Goal: Task Accomplishment & Management: Manage account settings

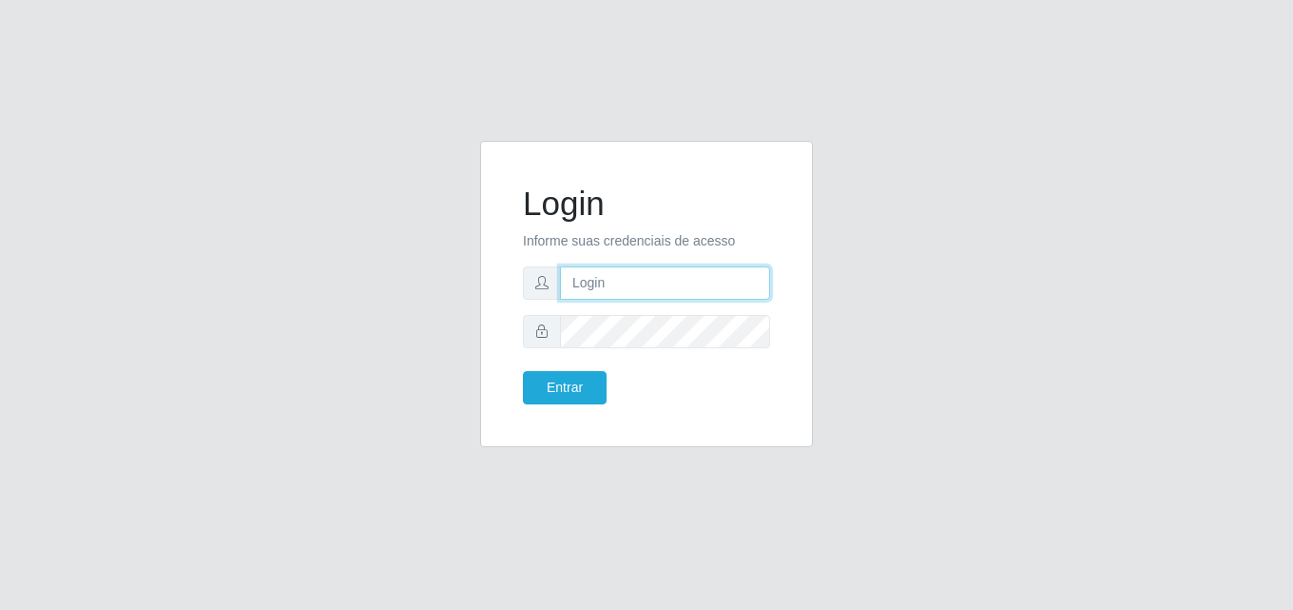
click at [686, 281] on input "text" at bounding box center [665, 282] width 210 height 33
type input "V"
type input "[EMAIL_ADDRESS][DOMAIN_NAME]"
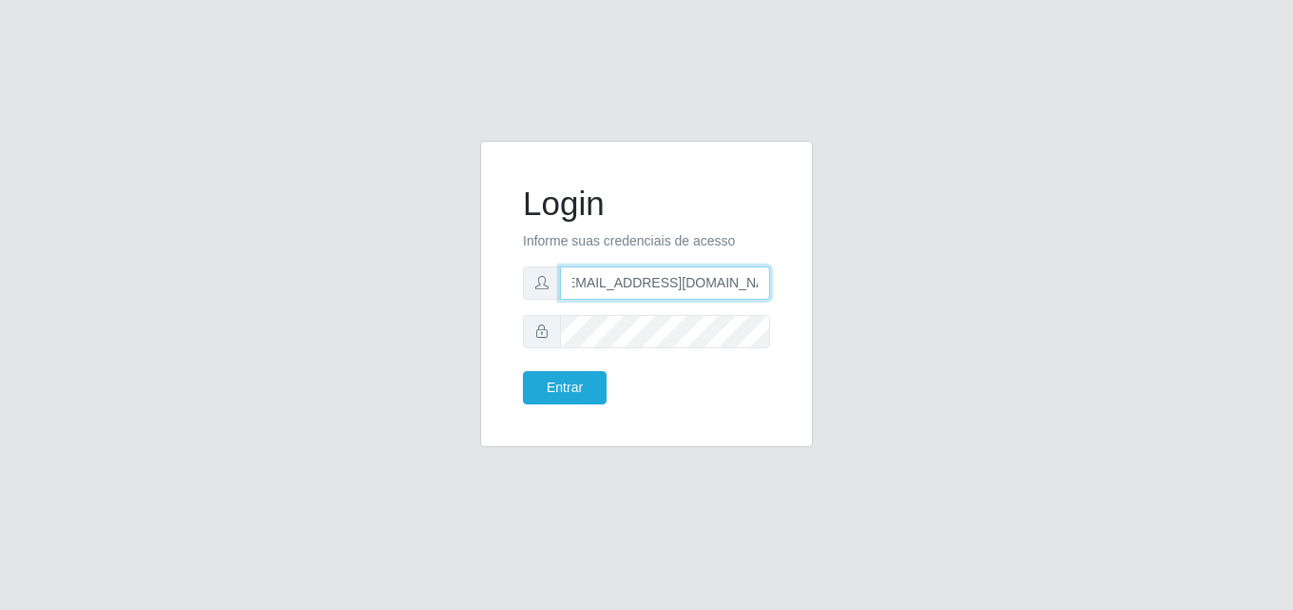
click at [523, 371] on button "Entrar" at bounding box center [565, 387] width 84 height 33
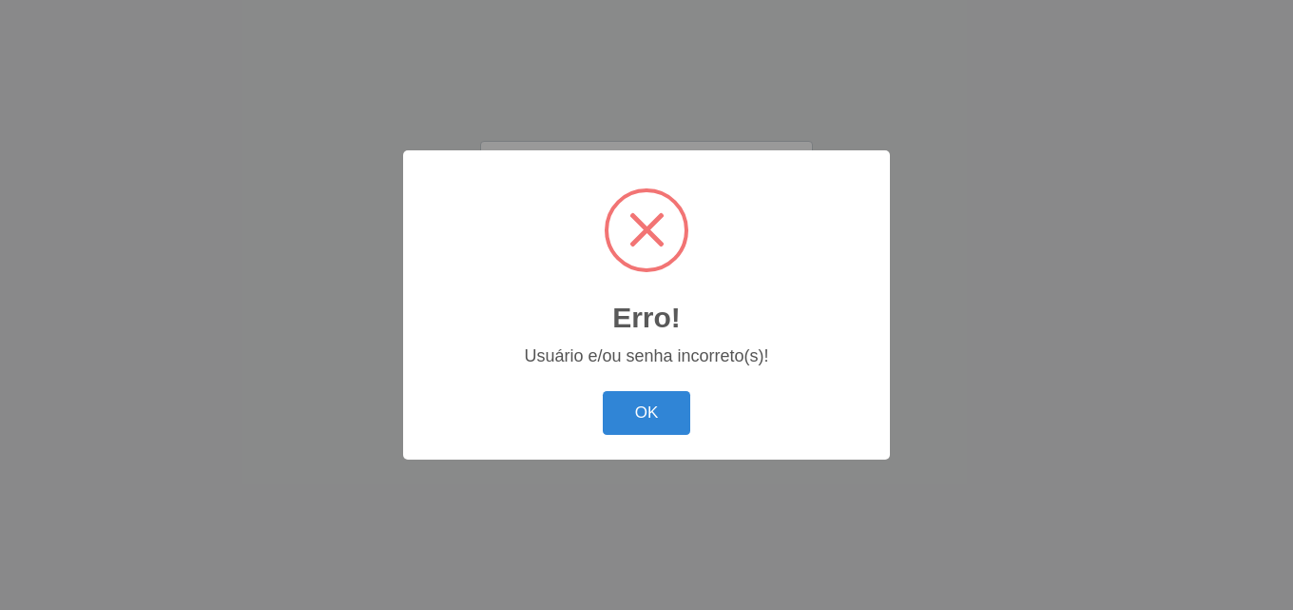
scroll to position [0, 0]
click at [603, 391] on button "OK" at bounding box center [647, 413] width 88 height 45
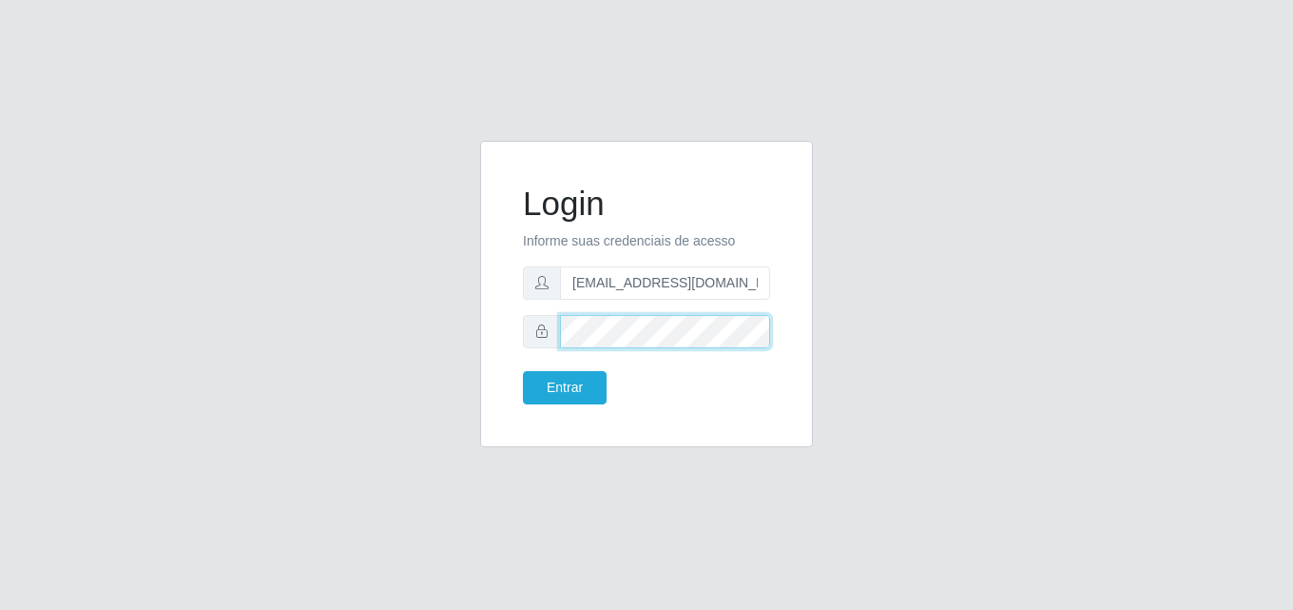
click at [523, 371] on button "Entrar" at bounding box center [565, 387] width 84 height 33
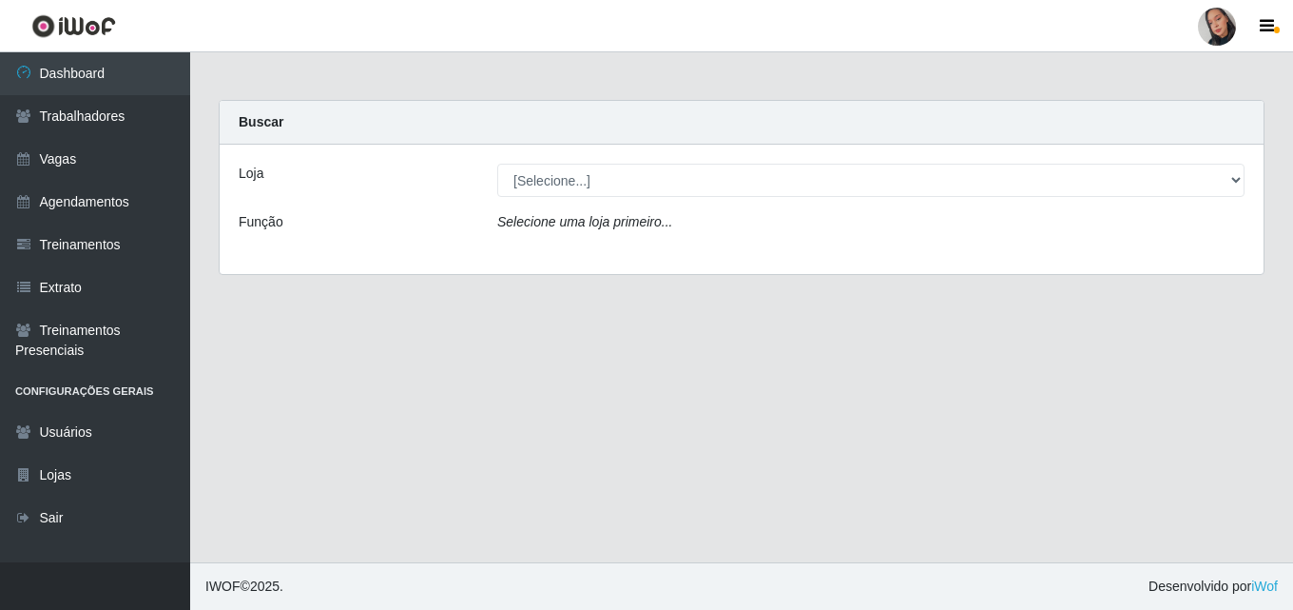
click at [1152, 162] on div "Loja [Selecione...] Supermercado São Sebastião - Unidade Camalaú Função Selecio…" at bounding box center [742, 209] width 1044 height 129
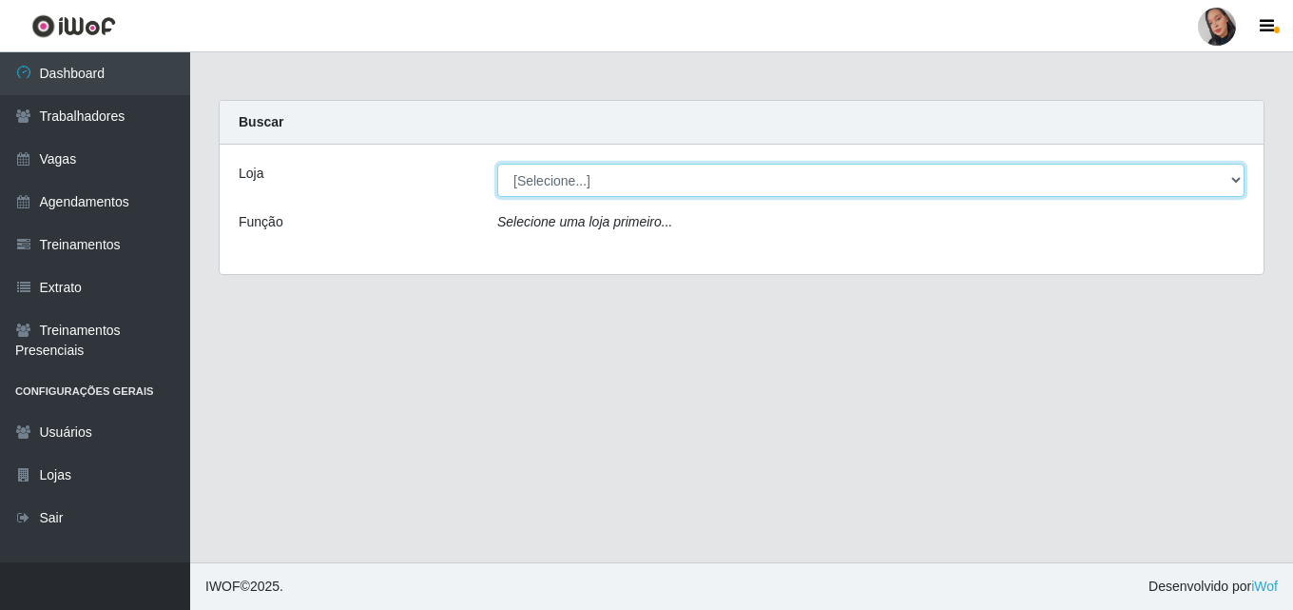
click at [1161, 180] on select "[Selecione...] Supermercado [GEOGRAPHIC_DATA]" at bounding box center [870, 180] width 747 height 33
select select "165"
click at [497, 164] on select "[Selecione...] Supermercado [GEOGRAPHIC_DATA]" at bounding box center [870, 180] width 747 height 33
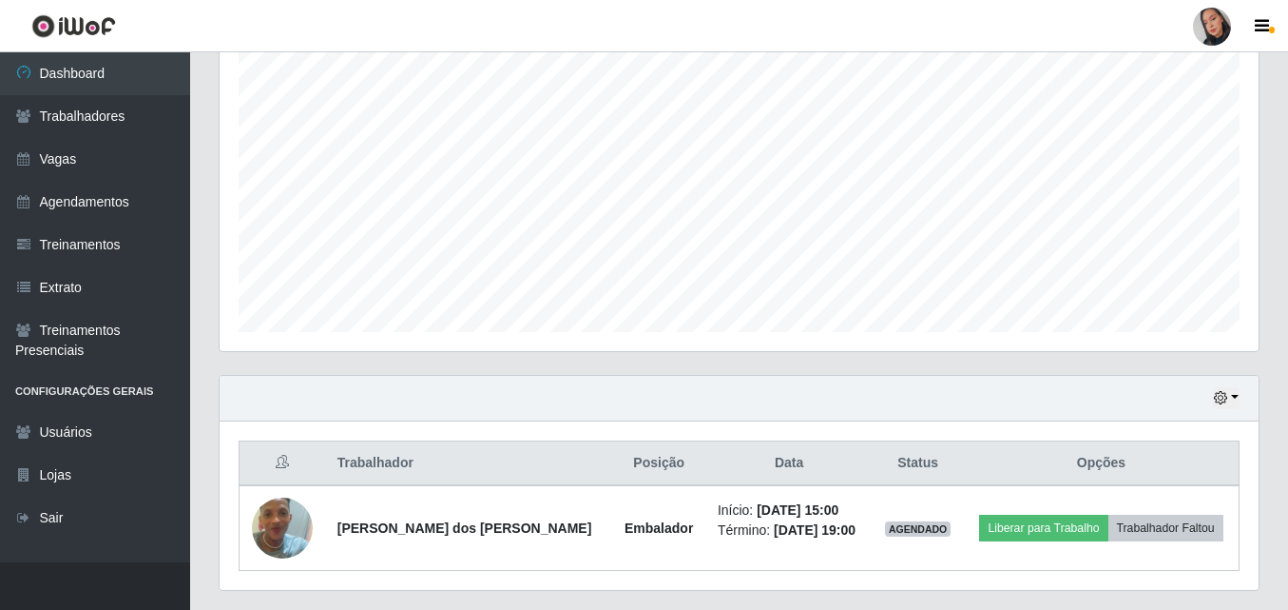
scroll to position [399, 0]
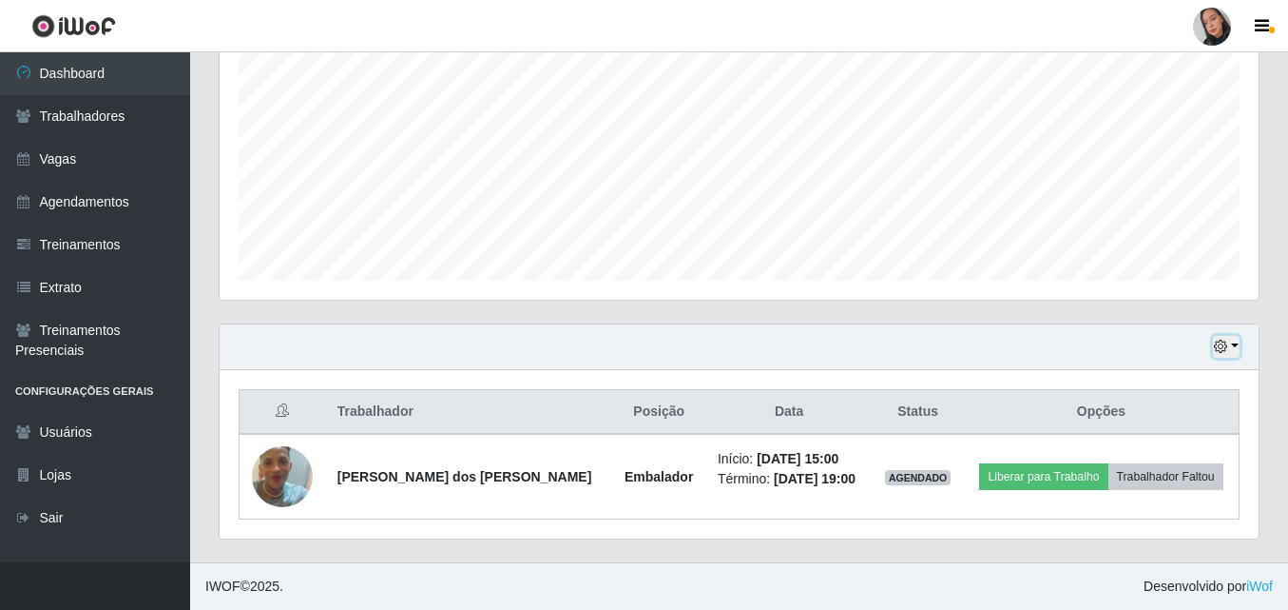
click at [1231, 345] on button "button" at bounding box center [1226, 347] width 27 height 22
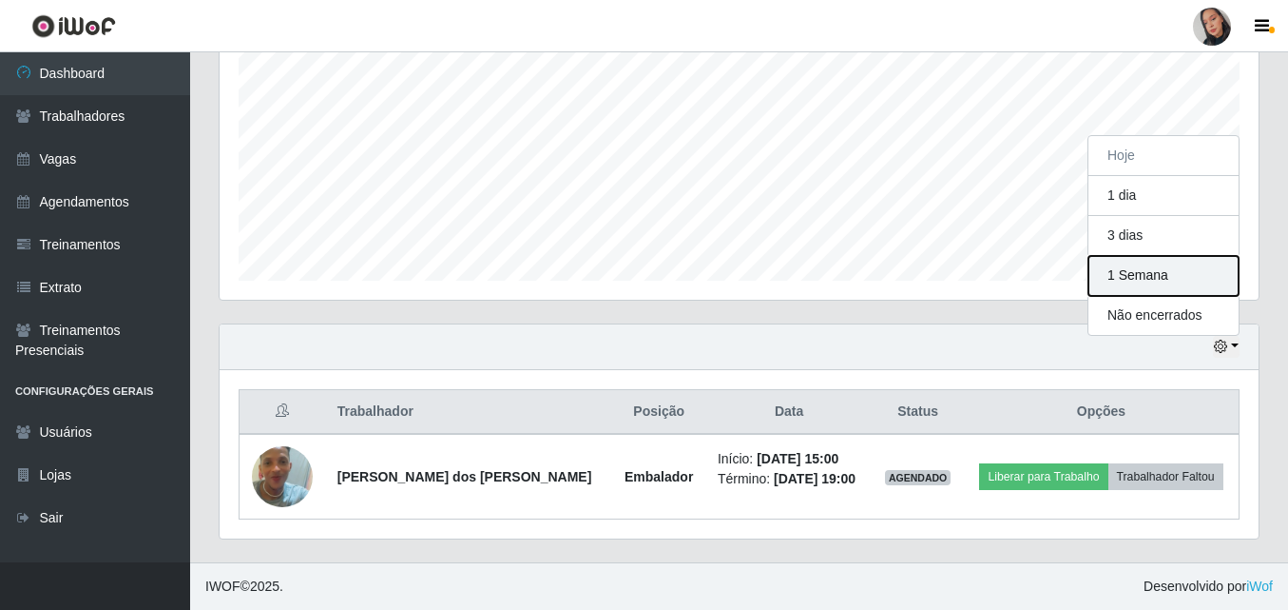
click at [1193, 293] on button "1 Semana" at bounding box center [1164, 276] width 150 height 40
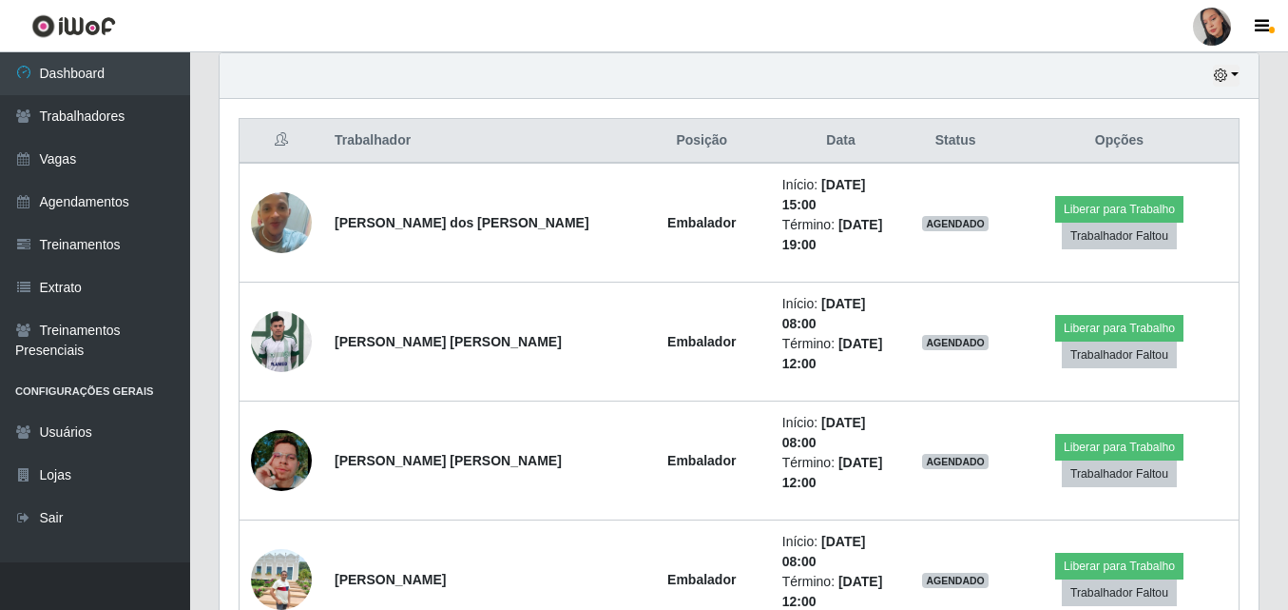
scroll to position [745, 0]
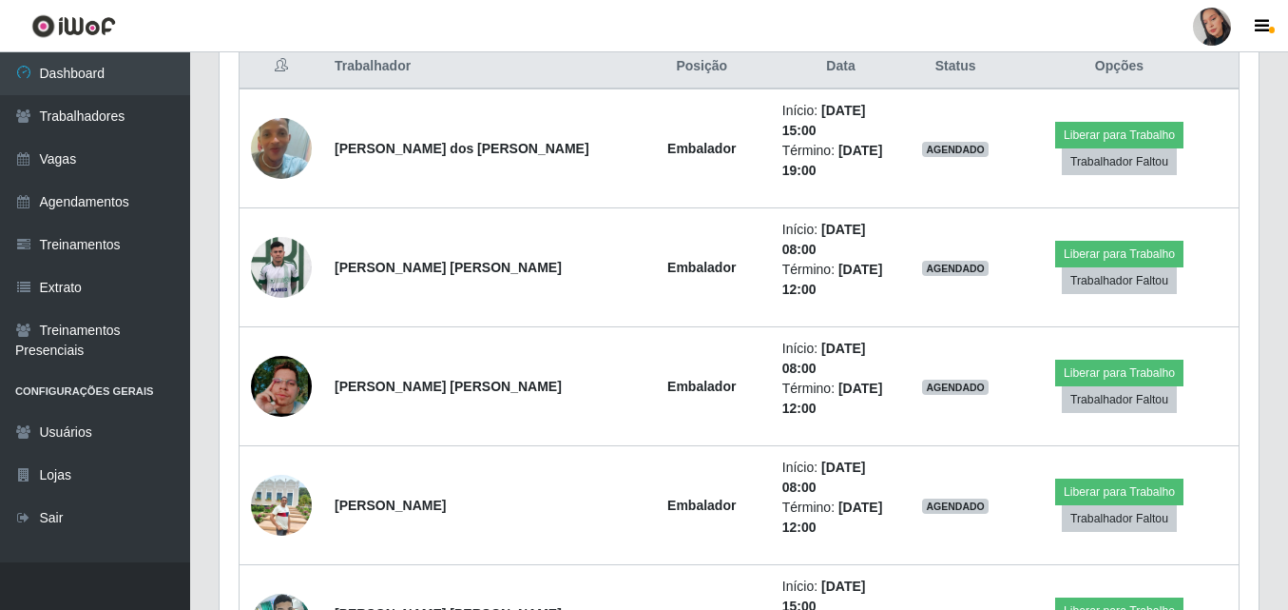
click at [1159, 34] on header "Perfil Alterar Senha Sair" at bounding box center [644, 26] width 1288 height 52
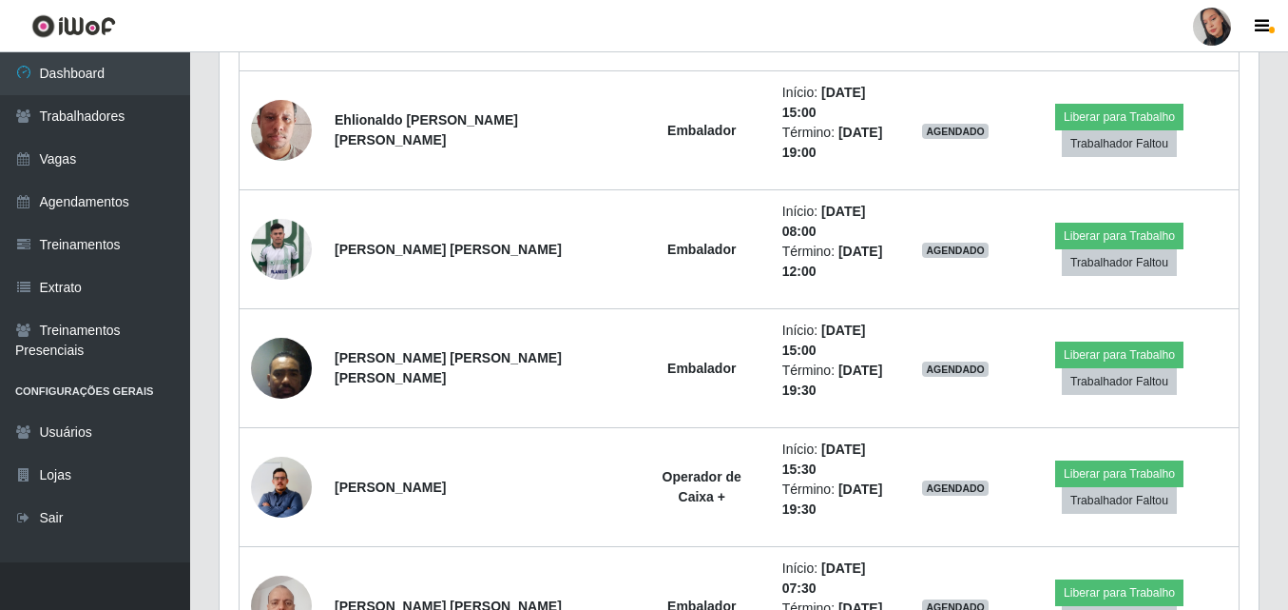
scroll to position [1996, 0]
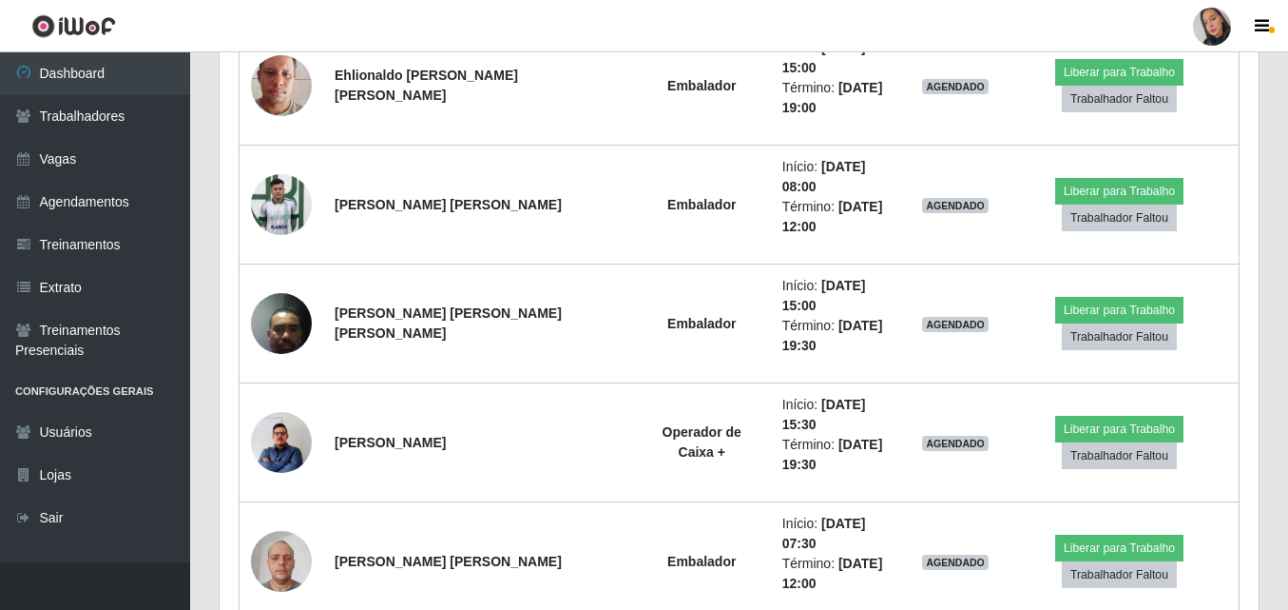
click at [1225, 35] on div at bounding box center [1212, 27] width 38 height 38
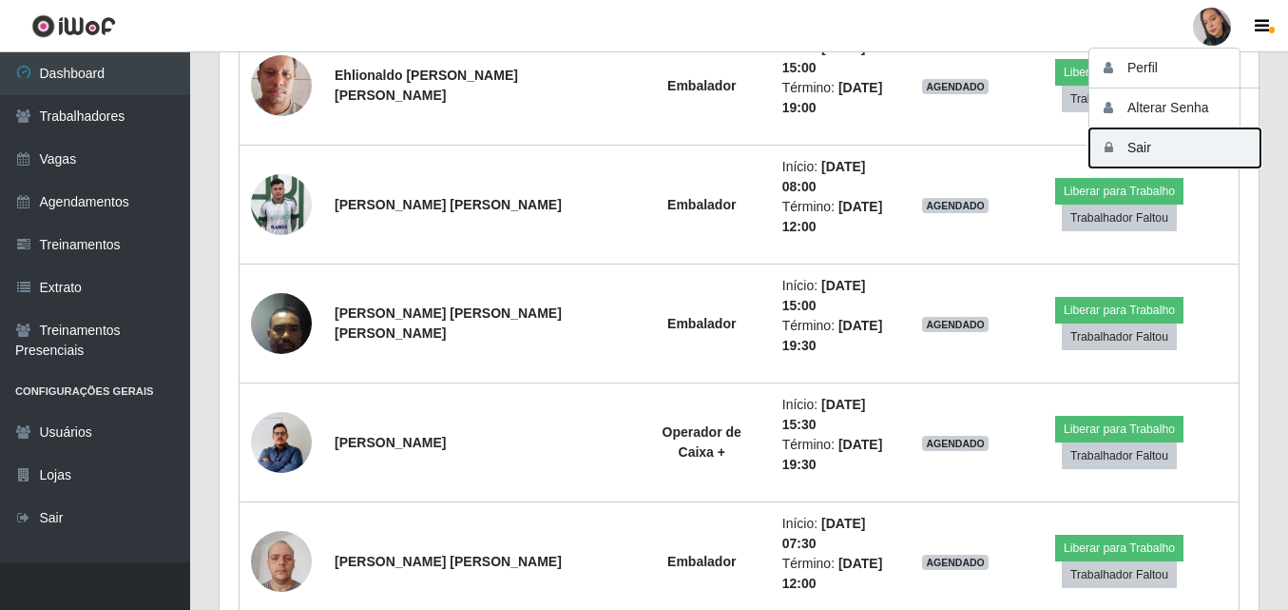
click at [1137, 149] on button "Sair" at bounding box center [1175, 147] width 171 height 39
